Goal: Task Accomplishment & Management: Manage account settings

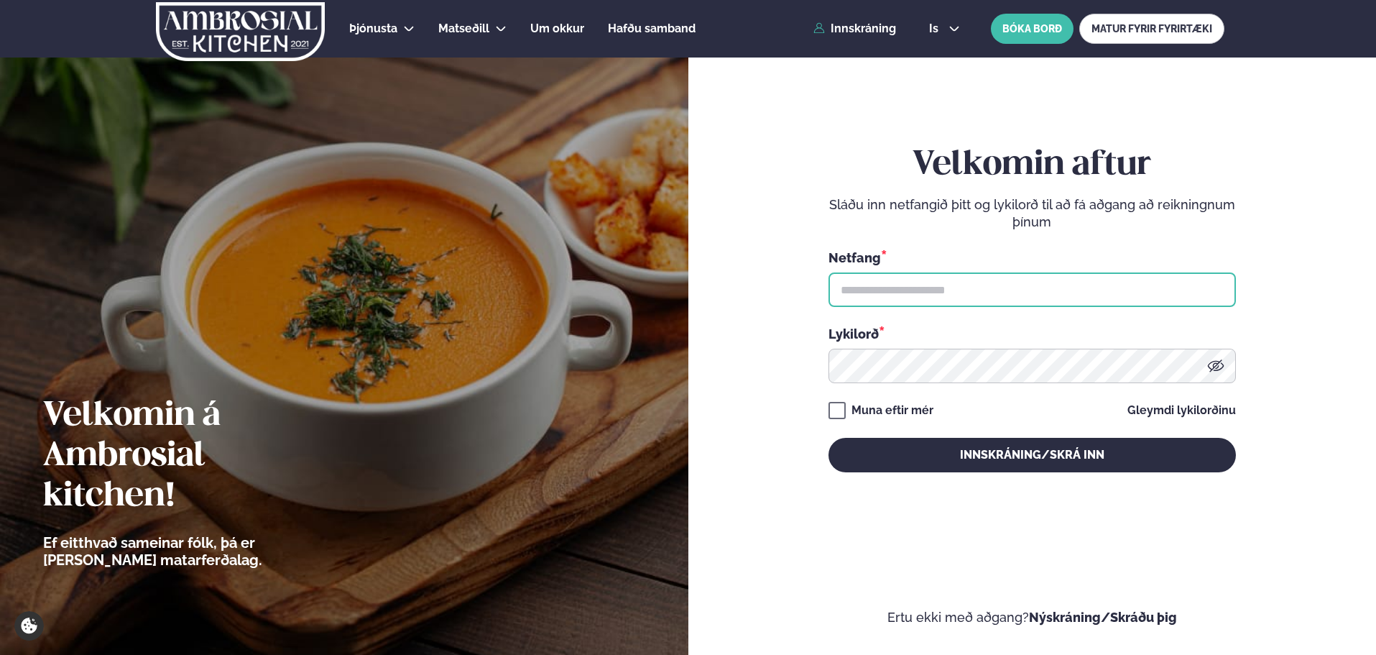
type input "**********"
click at [863, 473] on div "**********" at bounding box center [1032, 309] width 407 height 577
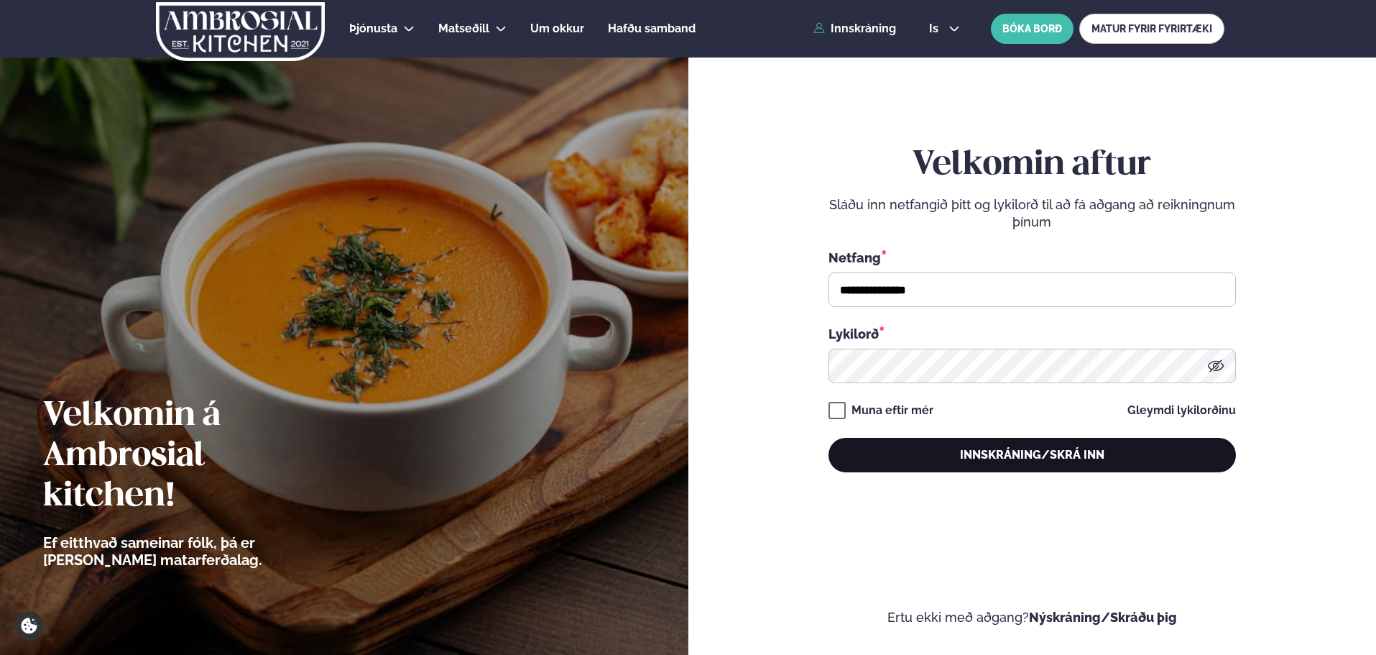
click at [865, 455] on button "Innskráning/Skrá inn" at bounding box center [1032, 455] width 407 height 34
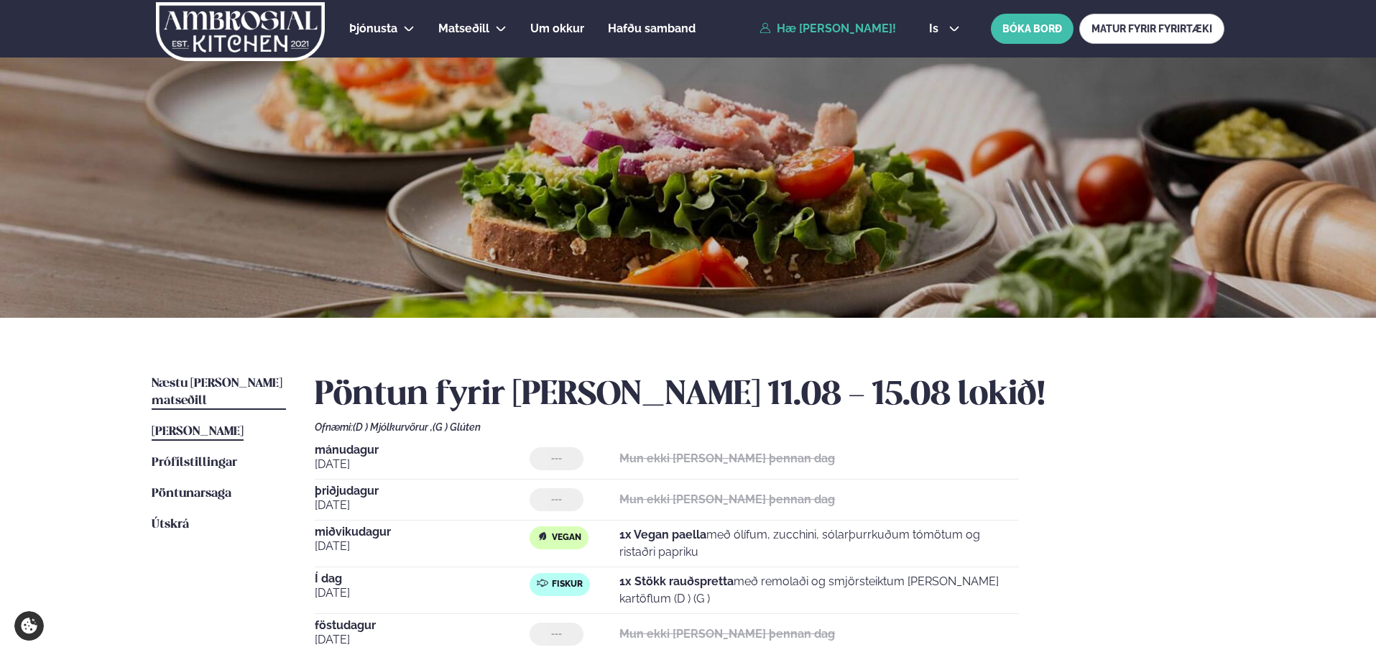
click at [187, 377] on link "Næstu [PERSON_NAME] matseðill Næsta vika" at bounding box center [219, 392] width 134 height 34
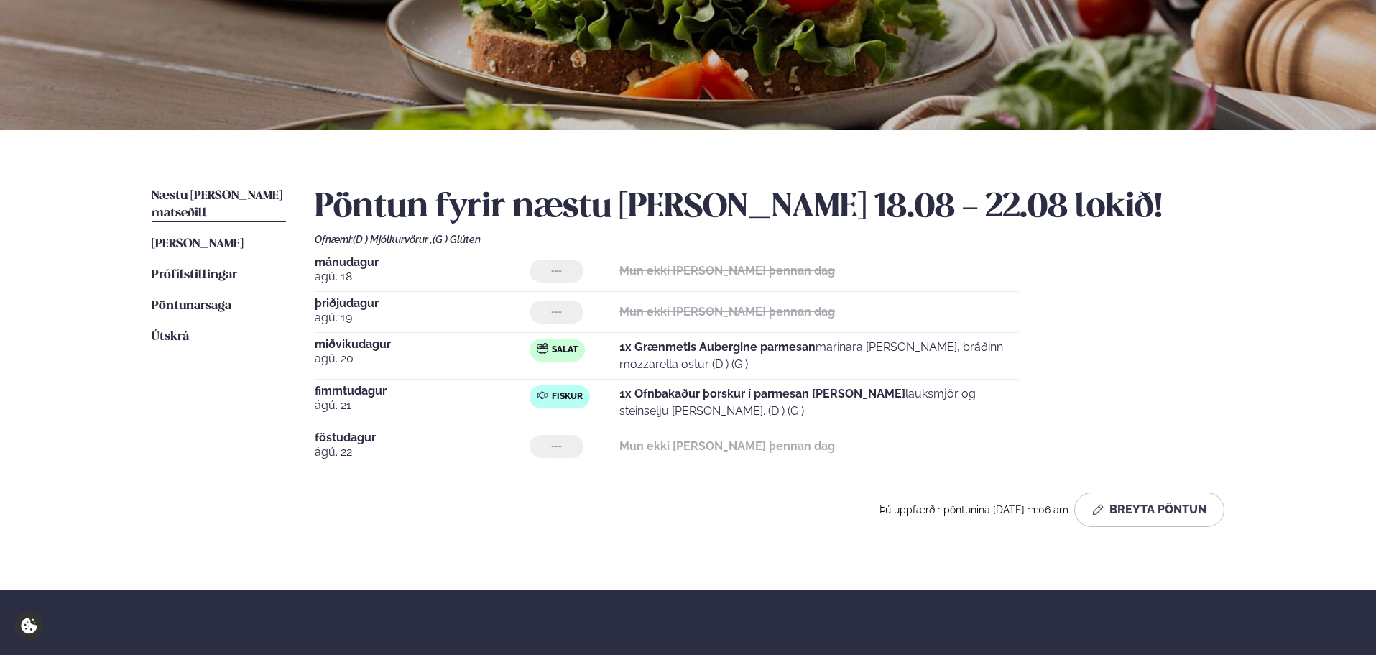
scroll to position [192, 0]
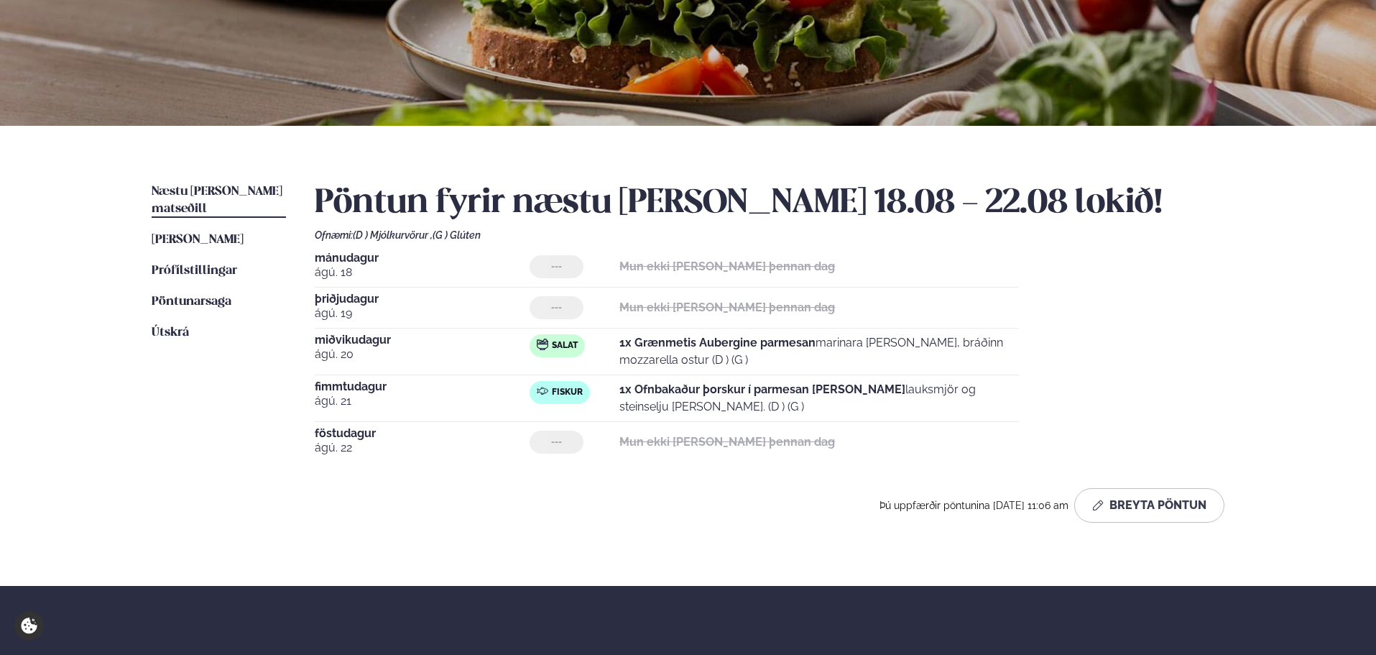
drag, startPoint x: 686, startPoint y: 409, endPoint x: 346, endPoint y: 338, distance: 347.3
click at [345, 332] on div "[DATE] --- Mun ekki [PERSON_NAME] þennan dag [DATE] --- Mun ekki [PERSON_NAME] …" at bounding box center [770, 357] width 910 height 210
click at [725, 384] on strong "1x Ofnbakaður þorskur í parmesan [PERSON_NAME]" at bounding box center [762, 389] width 286 height 14
click at [769, 407] on p "1x Ofnbakaður þorskur í parmesan [PERSON_NAME] lauksmjör og steinselju [PERSON_…" at bounding box center [819, 398] width 400 height 34
drag, startPoint x: 681, startPoint y: 387, endPoint x: 359, endPoint y: 310, distance: 330.3
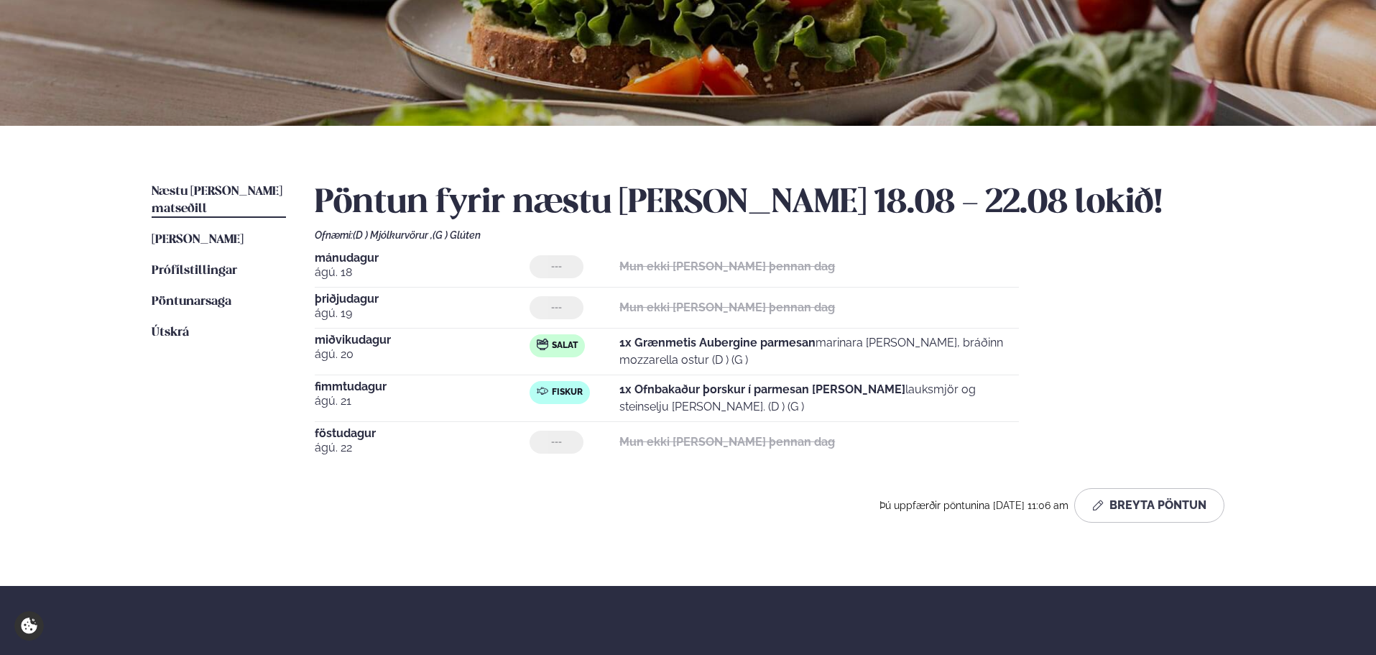
click at [359, 310] on div "[DATE] --- Mun ekki [PERSON_NAME] þennan dag [DATE] --- Mun ekki [PERSON_NAME] …" at bounding box center [770, 357] width 910 height 210
click at [647, 374] on div "[DATE] Salat 1x Grænmetis Aubergine parmesan marinara [PERSON_NAME], bráðinn mo…" at bounding box center [667, 354] width 704 height 41
drag, startPoint x: 880, startPoint y: 404, endPoint x: 489, endPoint y: 333, distance: 397.4
click at [489, 329] on div "[DATE] --- Mun ekki [PERSON_NAME] þennan dag [DATE] --- Mun ekki [PERSON_NAME] …" at bounding box center [770, 357] width 910 height 210
click at [663, 356] on p "1x Grænmetis Aubergine parmesan marinara [PERSON_NAME], bráðinn mozzarella ostu…" at bounding box center [819, 351] width 400 height 34
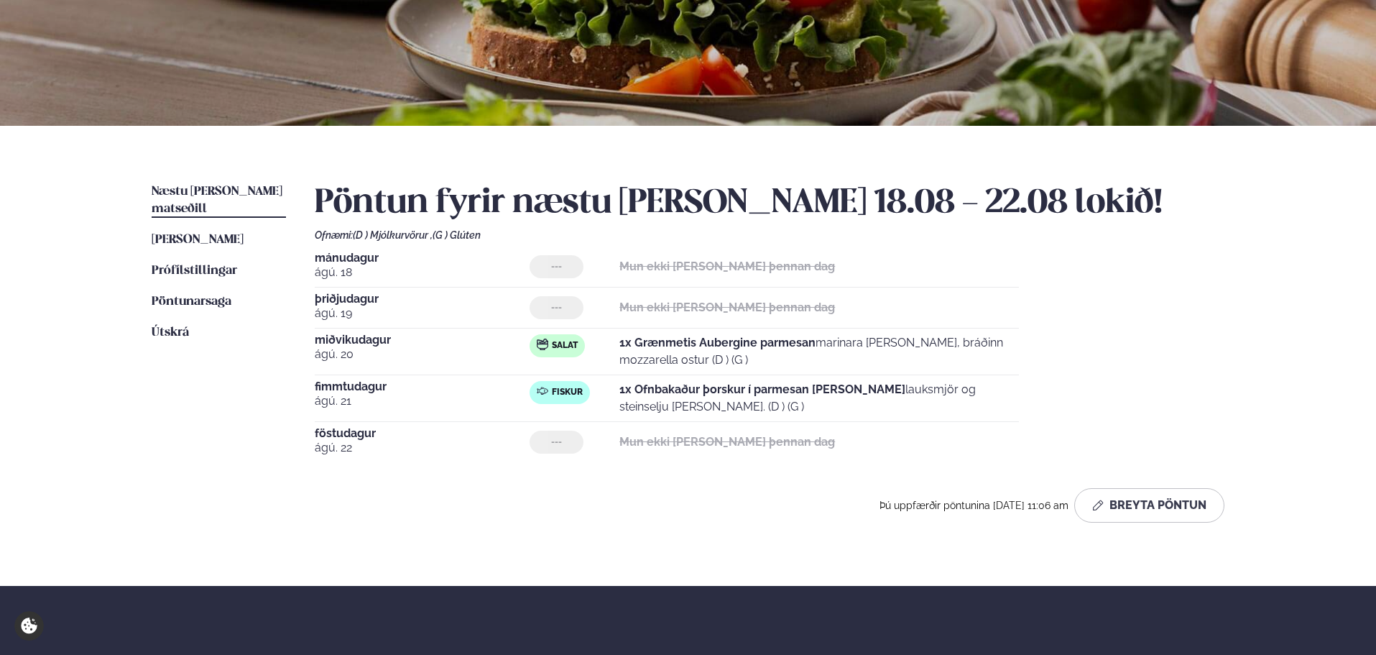
click at [568, 365] on div "Salat" at bounding box center [575, 351] width 90 height 34
click at [451, 383] on span "fimmtudagur" at bounding box center [422, 386] width 215 height 11
click at [1156, 522] on button "Breyta Pöntun" at bounding box center [1149, 505] width 150 height 34
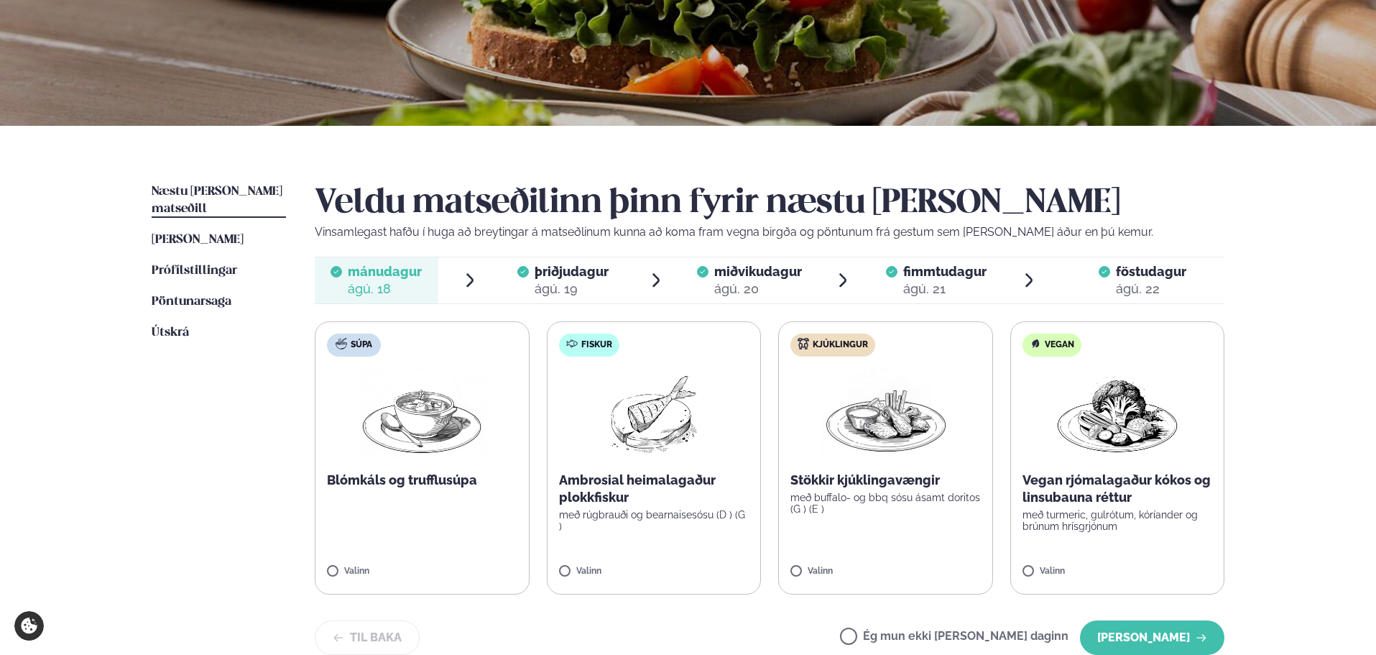
click at [1149, 502] on p "Vegan rjómalagaður kókos og linsubauna réttur" at bounding box center [1118, 488] width 190 height 34
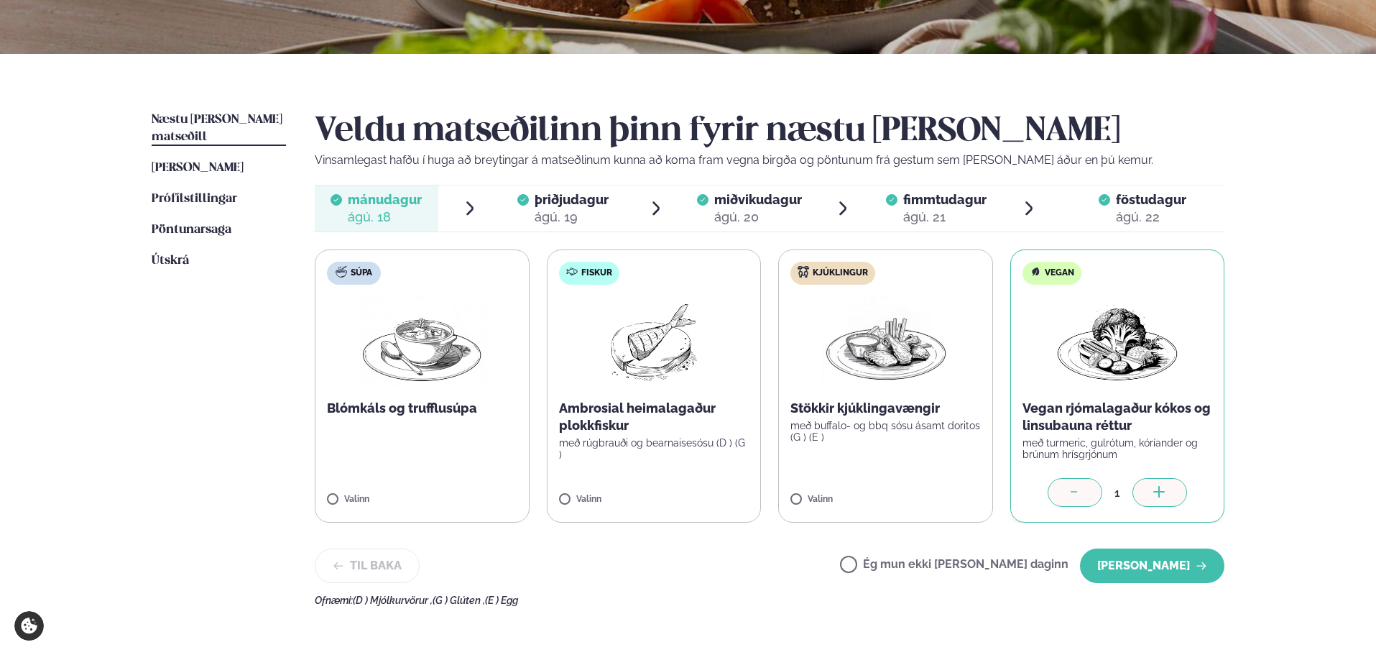
click at [931, 559] on label "Ég mun ekki [PERSON_NAME] daginn" at bounding box center [954, 565] width 229 height 15
click at [1102, 563] on button "[PERSON_NAME]" at bounding box center [1152, 565] width 144 height 34
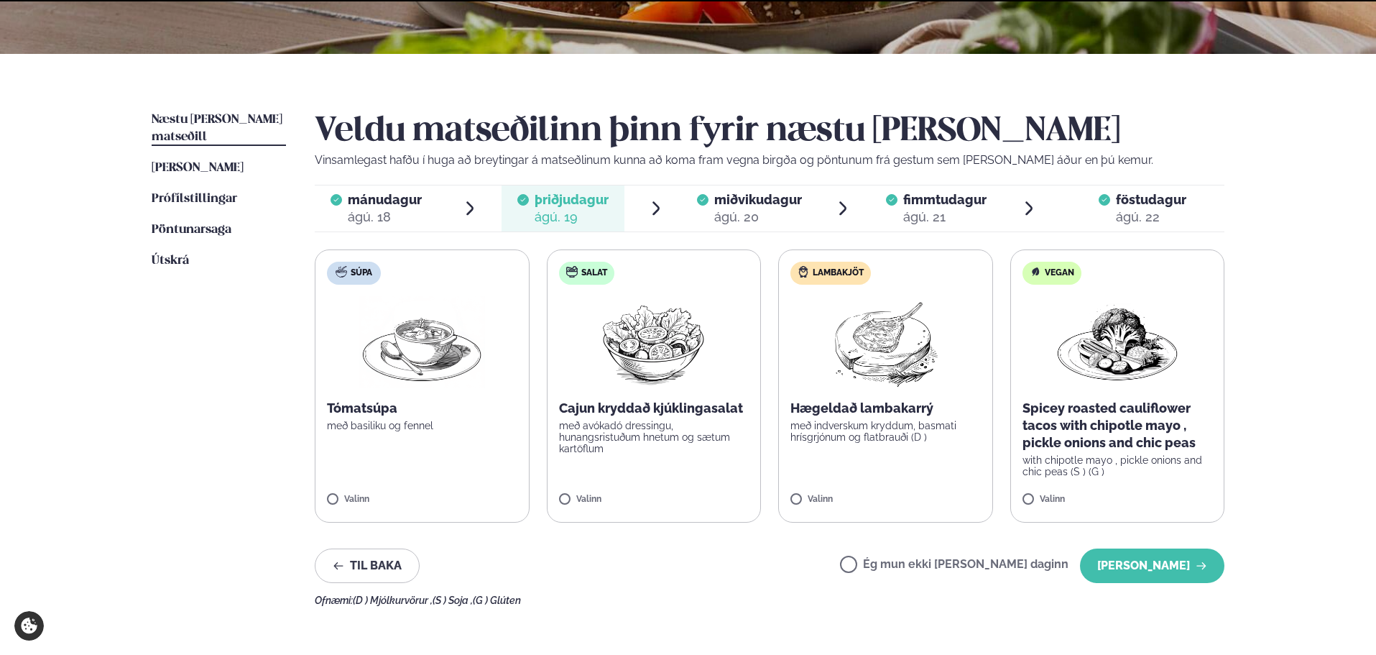
click at [904, 562] on label "Ég mun ekki [PERSON_NAME] daginn" at bounding box center [954, 565] width 229 height 15
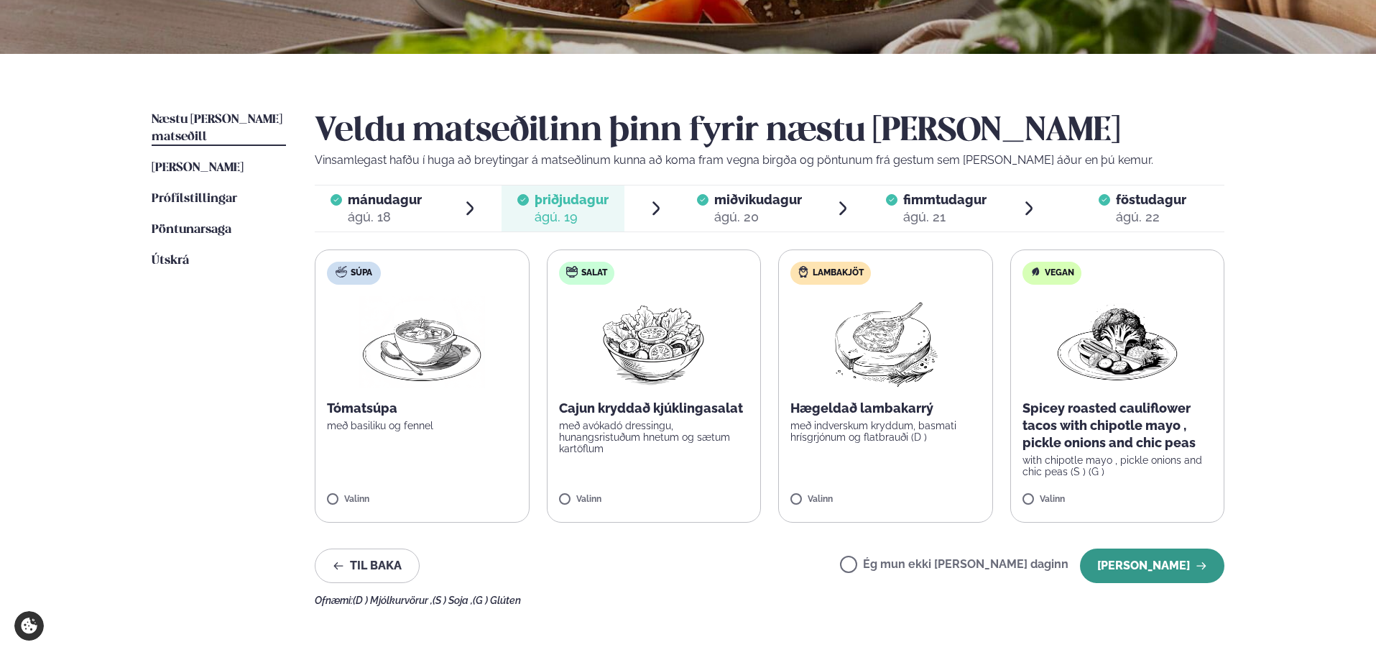
click at [1109, 569] on button "[PERSON_NAME]" at bounding box center [1152, 565] width 144 height 34
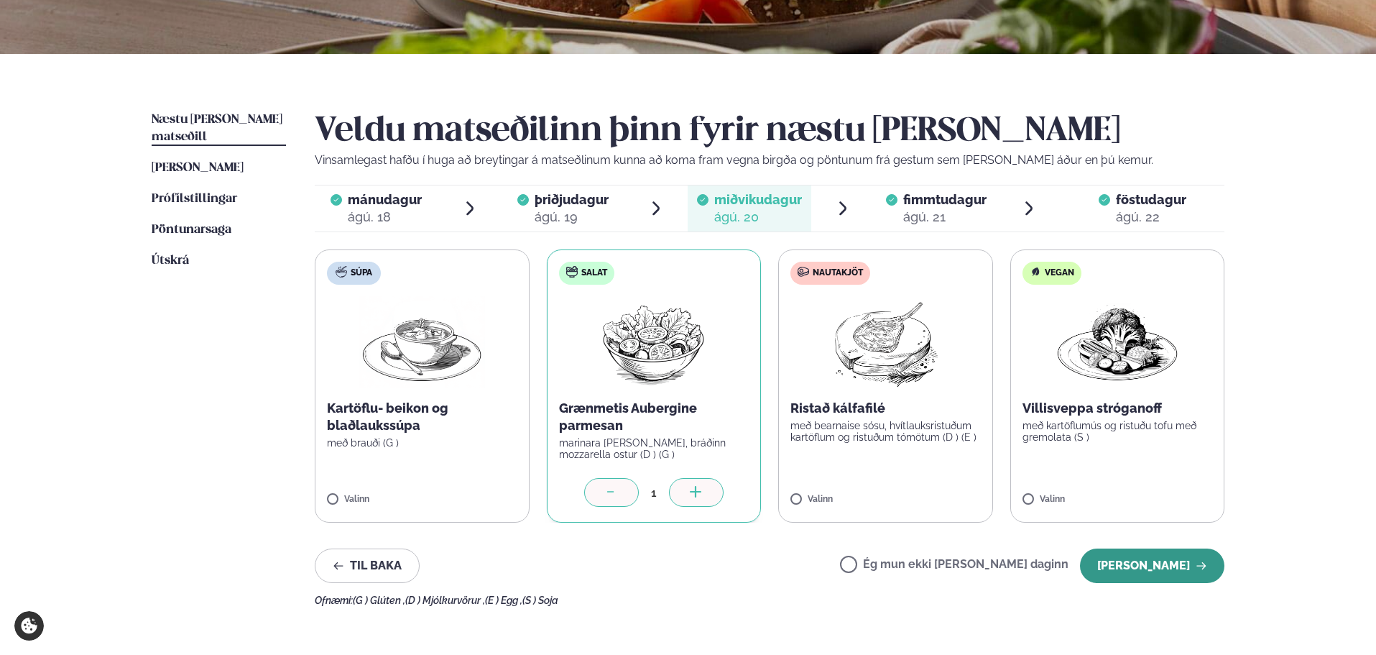
click at [1148, 559] on button "[PERSON_NAME]" at bounding box center [1152, 565] width 144 height 34
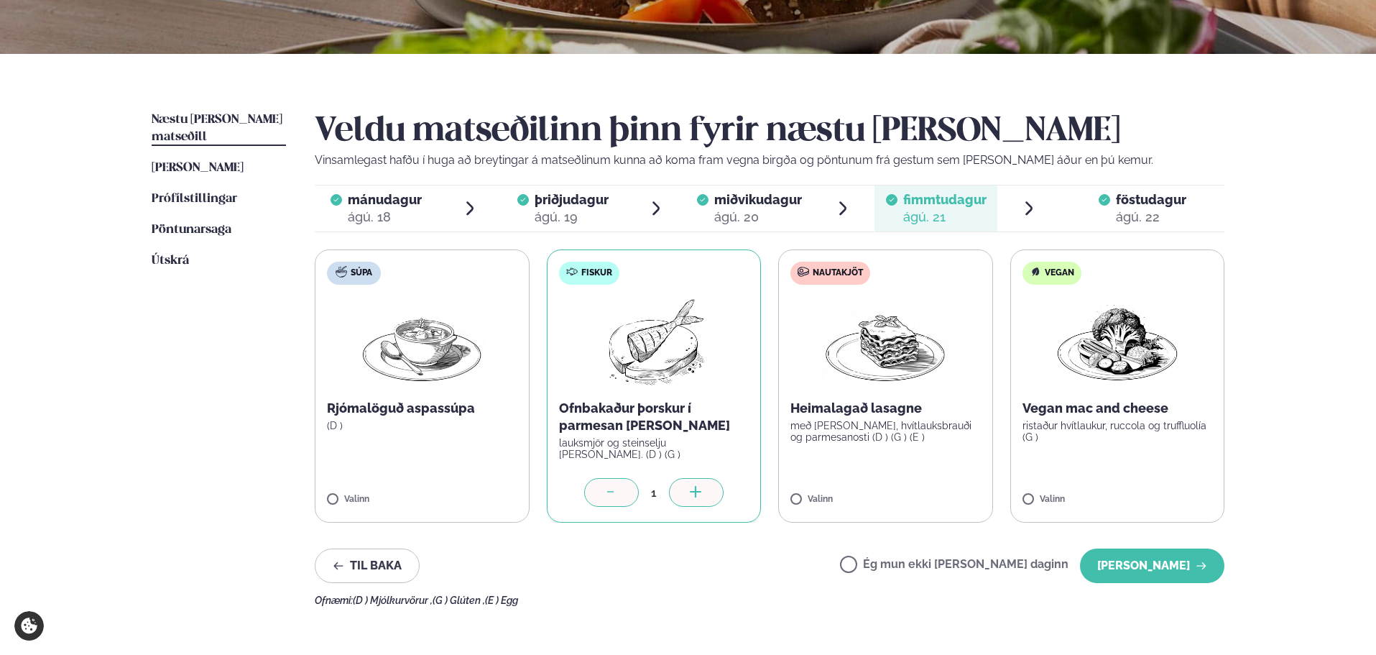
click at [614, 491] on icon at bounding box center [611, 493] width 14 height 14
click at [860, 461] on label "Nautakjöt Heimalagað lasagne með basil pesto, hvítlauksbrauði og parmesanosti (…" at bounding box center [885, 385] width 215 height 273
click at [605, 438] on p "lauksmjör og steinselju [PERSON_NAME]. (D ) (G )" at bounding box center [654, 448] width 190 height 23
click at [811, 432] on p "með [PERSON_NAME], hvítlauksbrauði og parmesanosti (D ) (G ) (E )" at bounding box center [886, 431] width 190 height 23
click at [607, 486] on div at bounding box center [611, 492] width 55 height 29
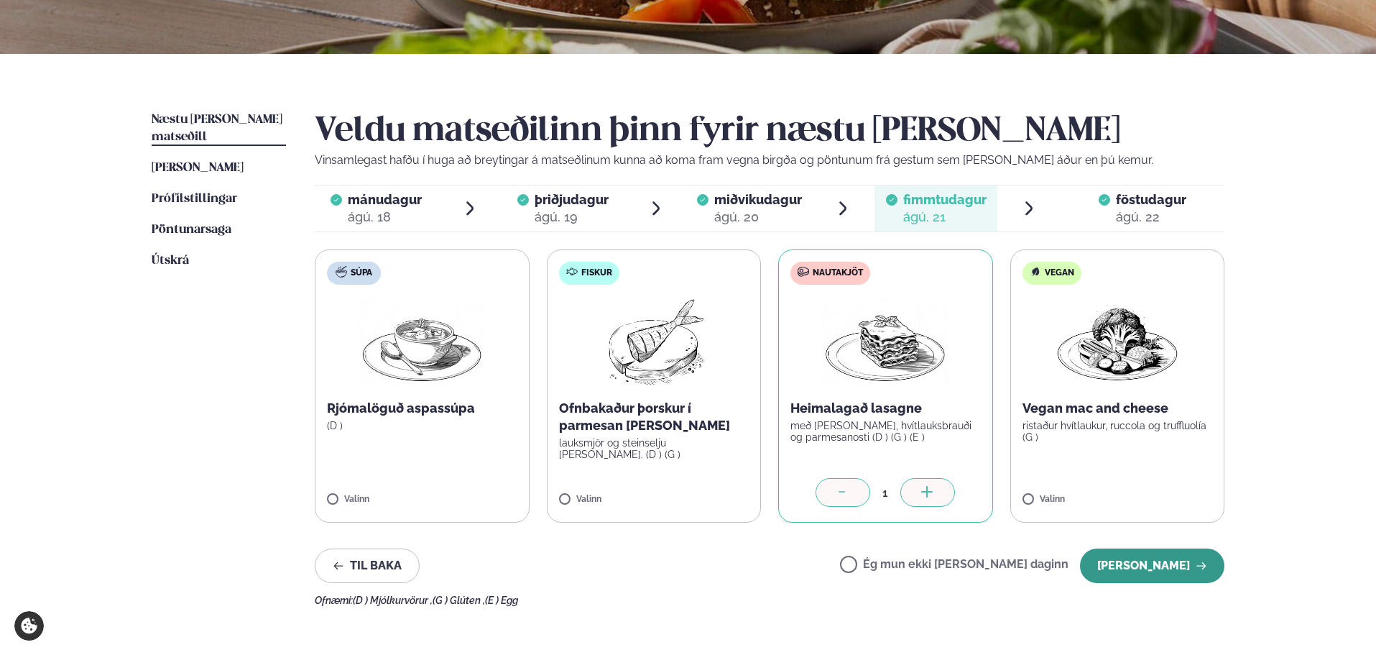
click at [1174, 571] on button "[PERSON_NAME]" at bounding box center [1152, 565] width 144 height 34
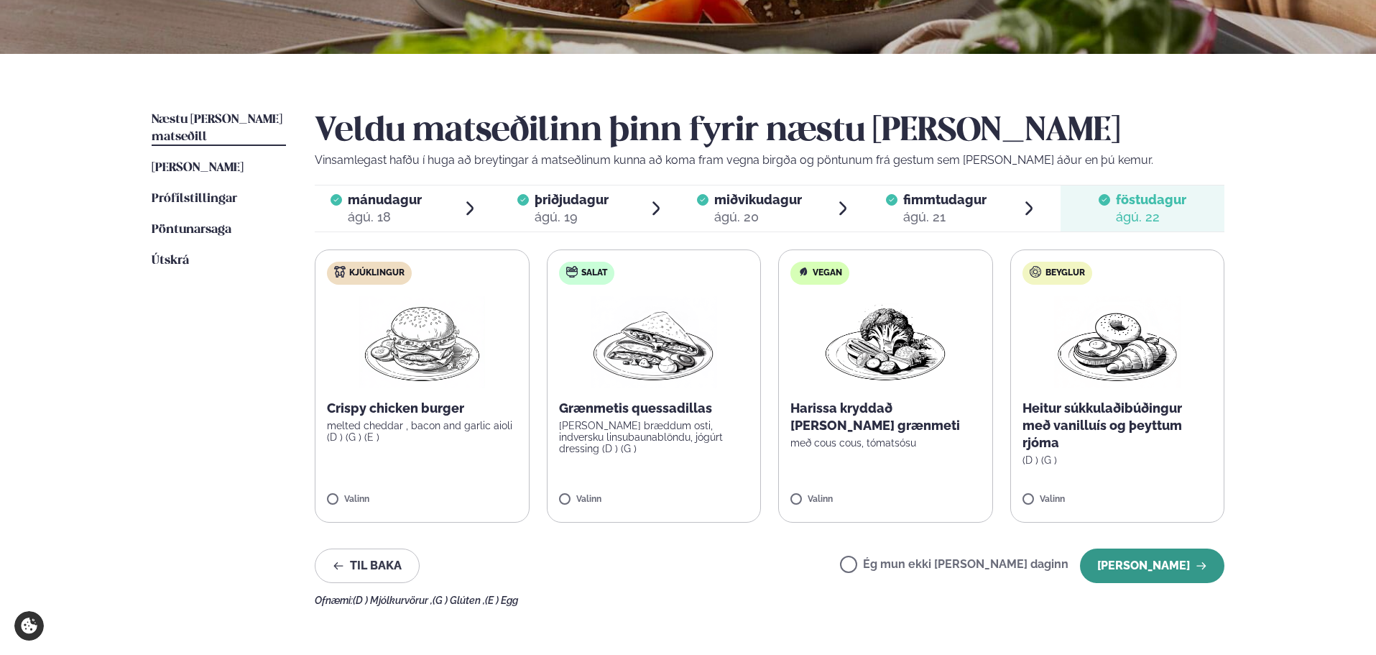
click at [1143, 569] on button "[PERSON_NAME]" at bounding box center [1152, 565] width 144 height 34
